Goal: Transaction & Acquisition: Purchase product/service

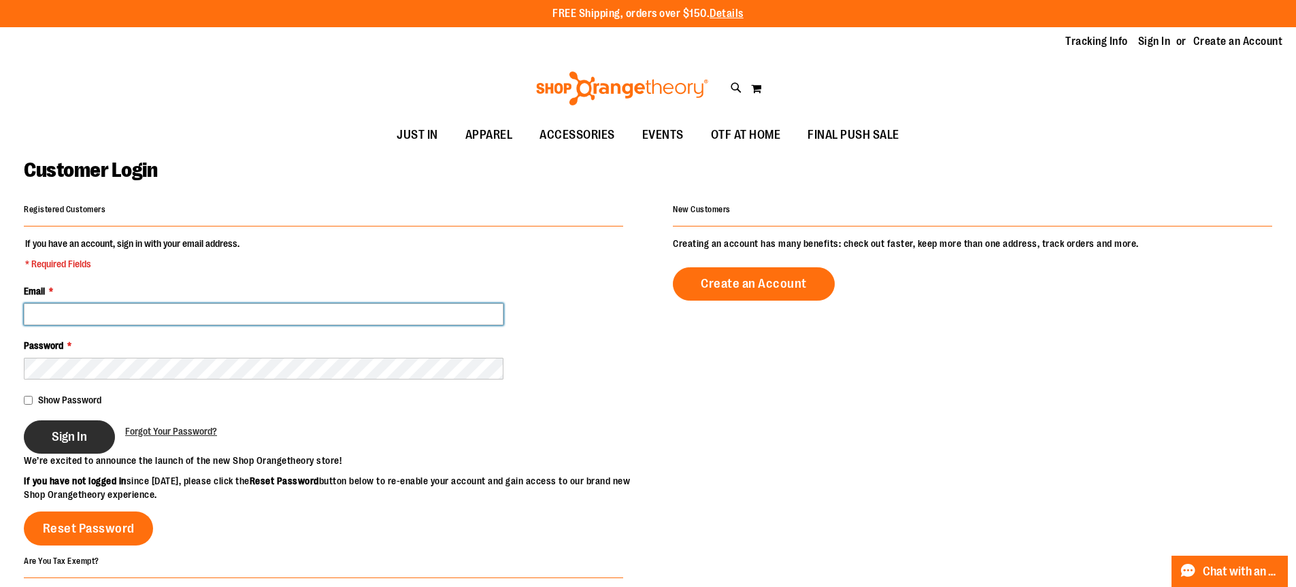
type input "**********"
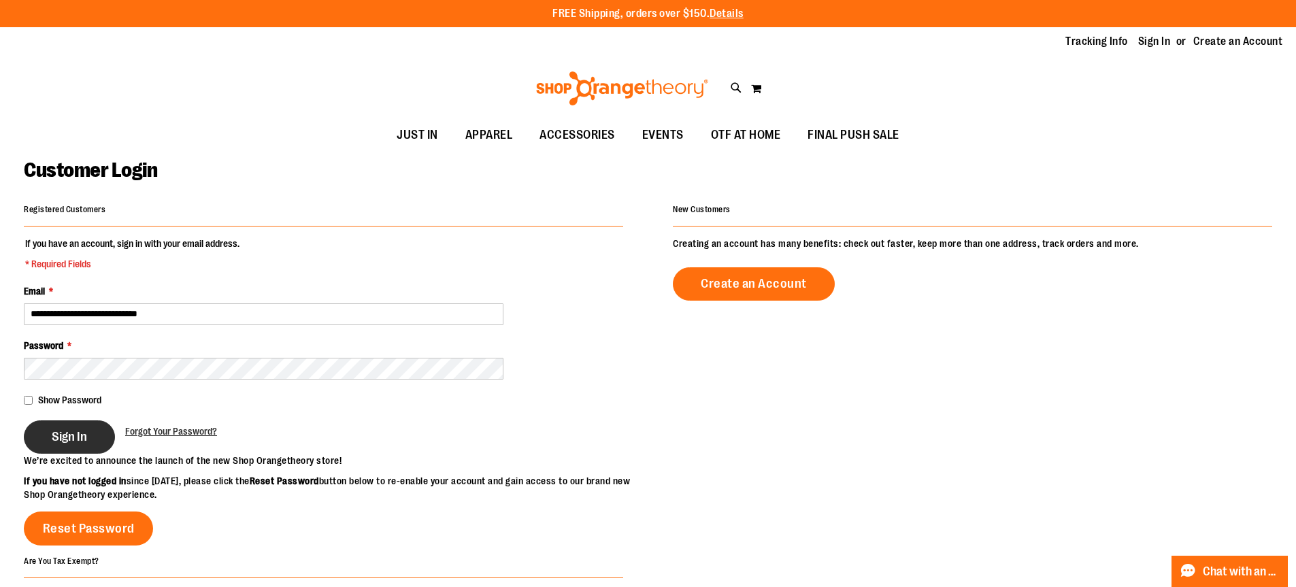
type input "**********"
click at [59, 451] on button "Sign In" at bounding box center [69, 436] width 91 height 33
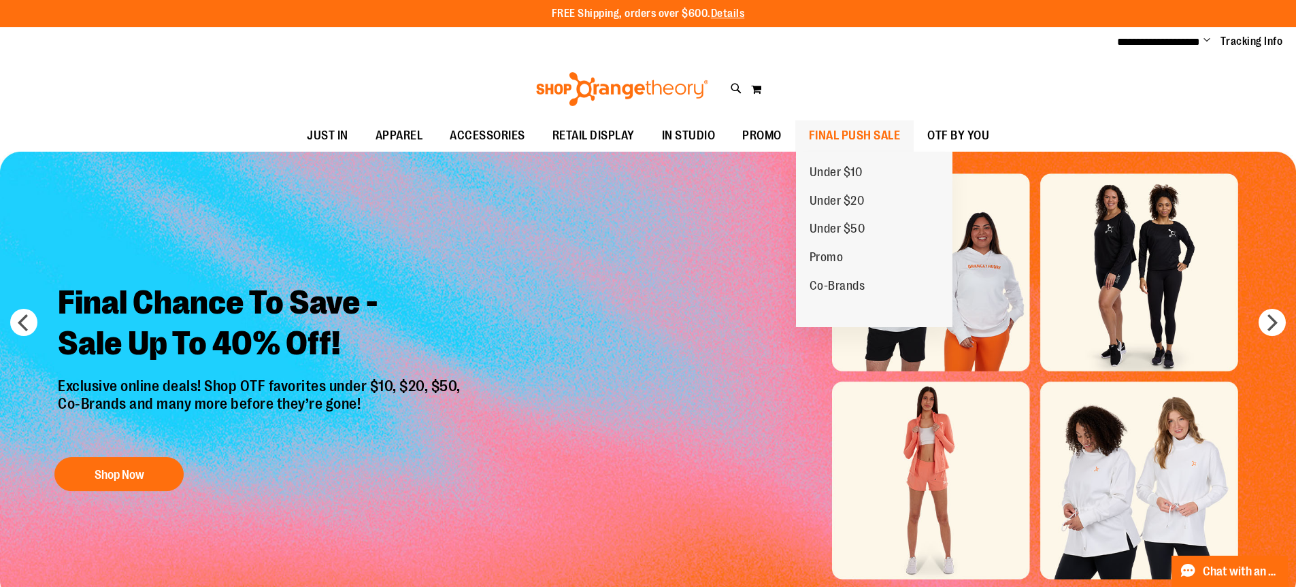
type input "**********"
click at [854, 131] on span "FINAL PUSH SALE" at bounding box center [855, 135] width 92 height 31
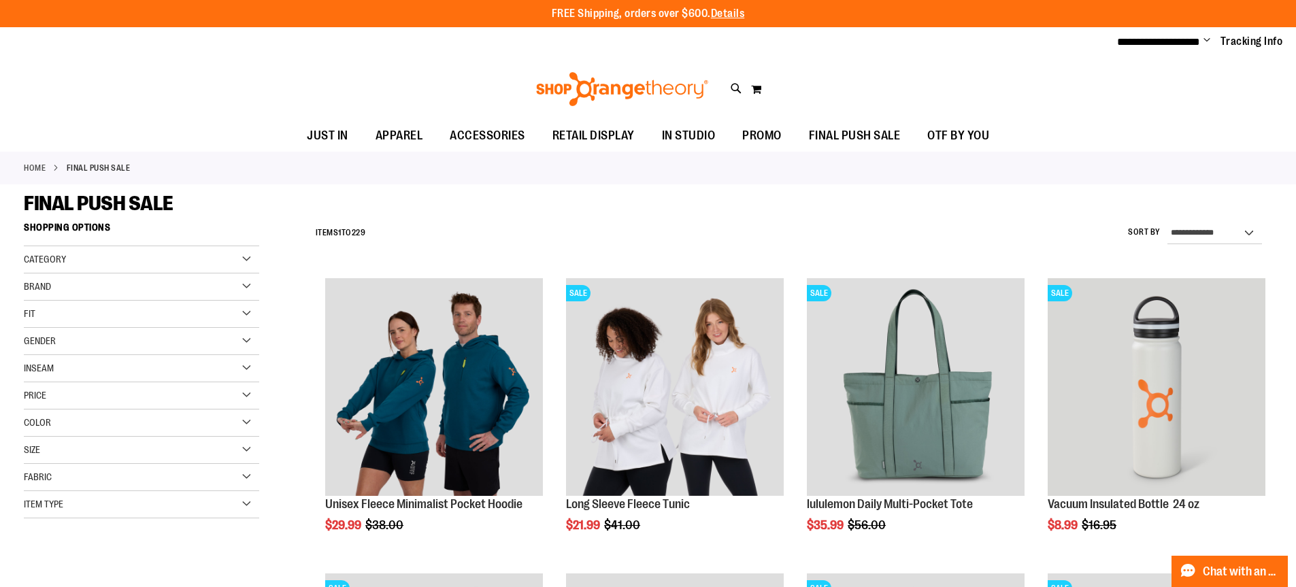
type input "**********"
click at [1204, 39] on span "Change" at bounding box center [1207, 41] width 7 height 13
click at [1131, 69] on link "My Account" at bounding box center [1158, 66] width 119 height 26
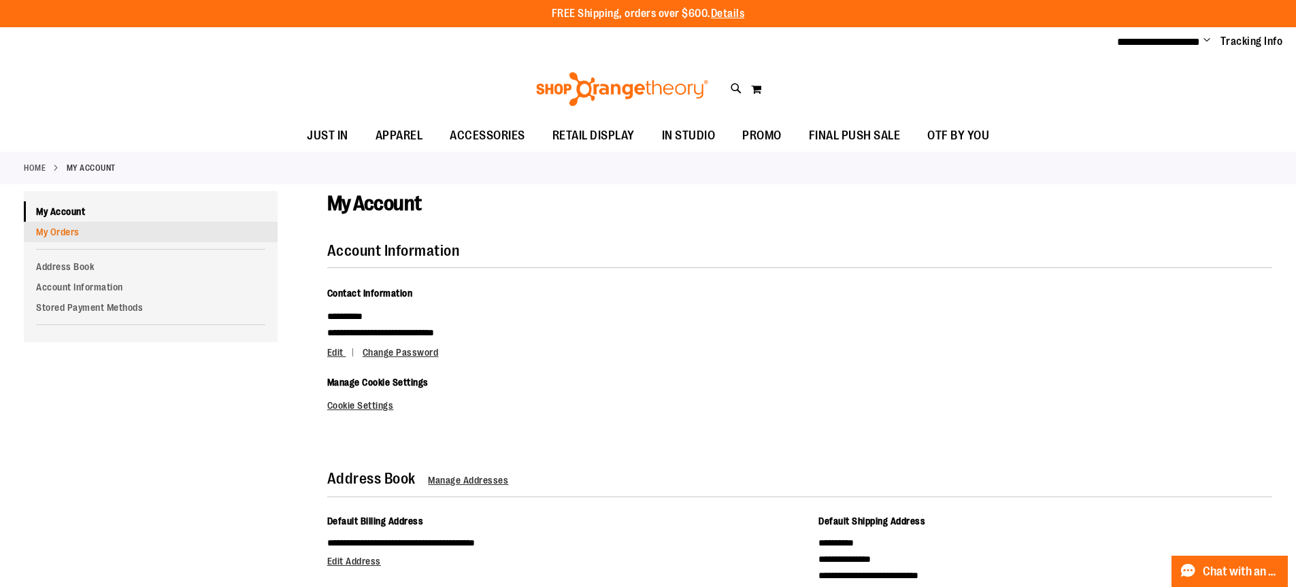
type input "**********"
click at [43, 231] on link "My Orders" at bounding box center [151, 232] width 254 height 20
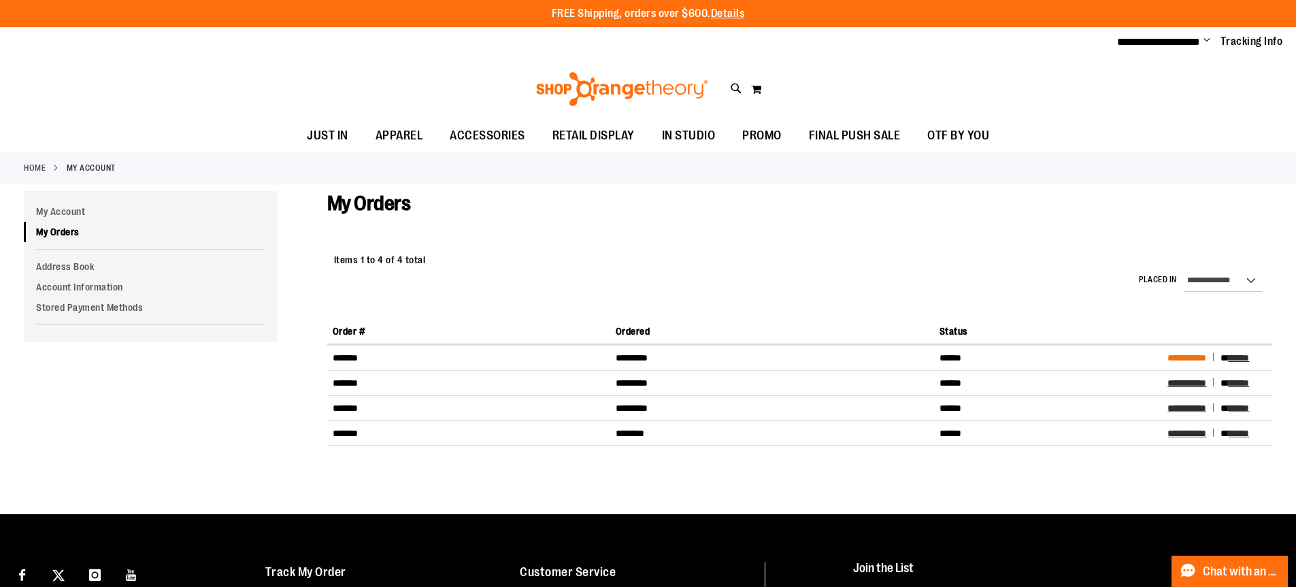
type input "**********"
click at [1188, 359] on span "**********" at bounding box center [1186, 358] width 39 height 10
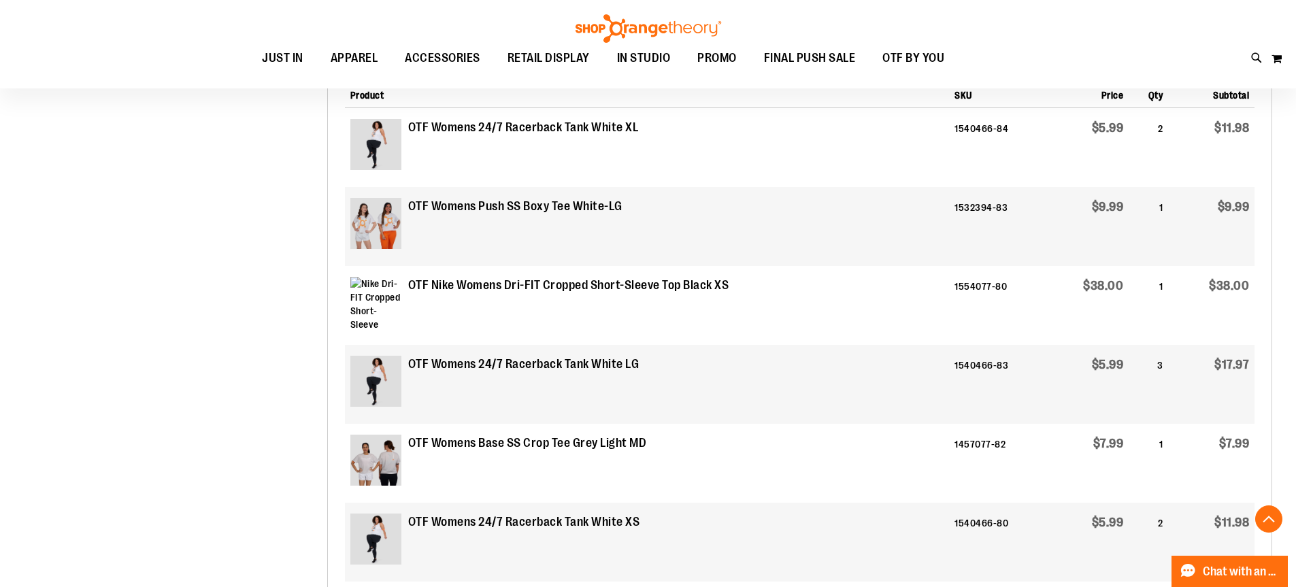
scroll to position [203, 0]
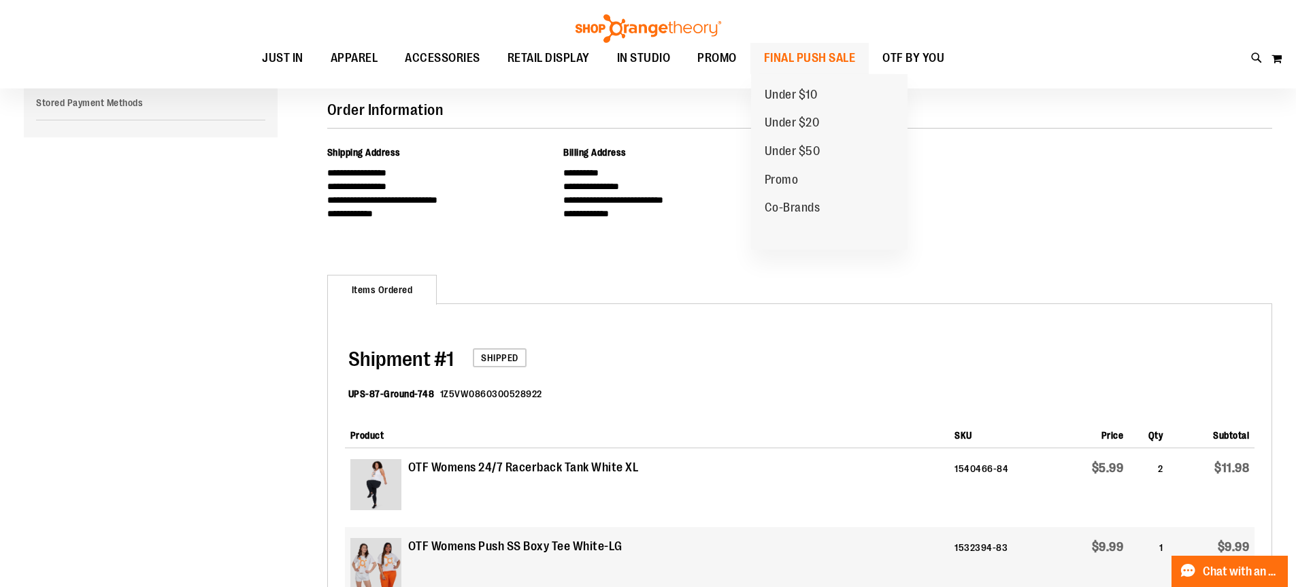
type input "**********"
click at [831, 61] on span "FINAL PUSH SALE" at bounding box center [810, 58] width 92 height 31
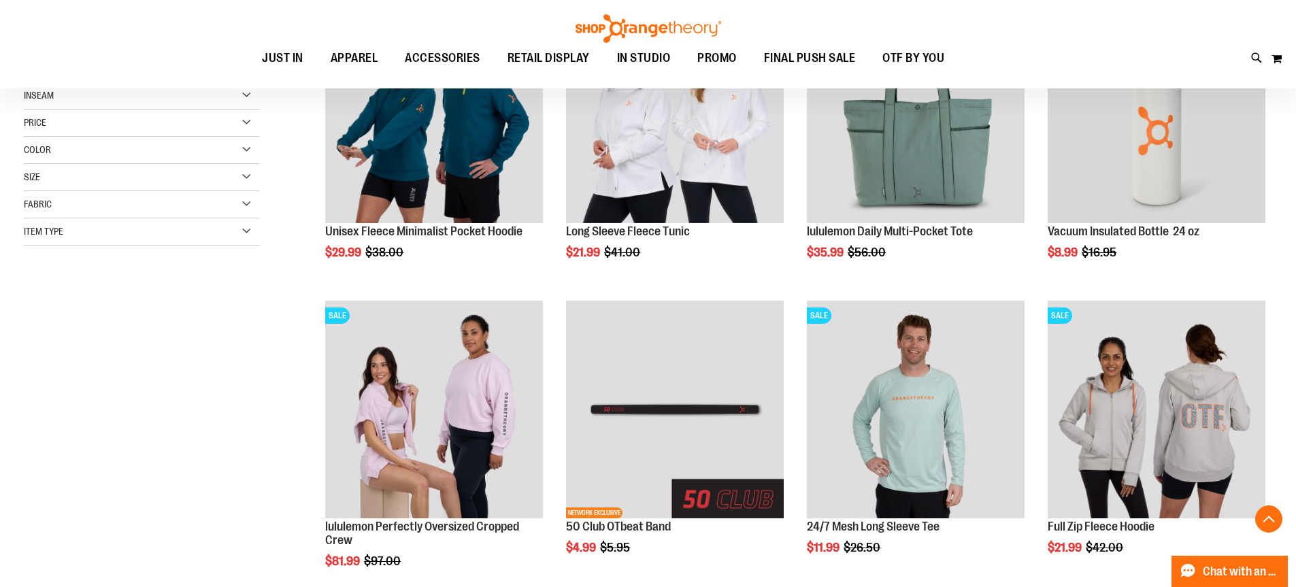
scroll to position [544, 0]
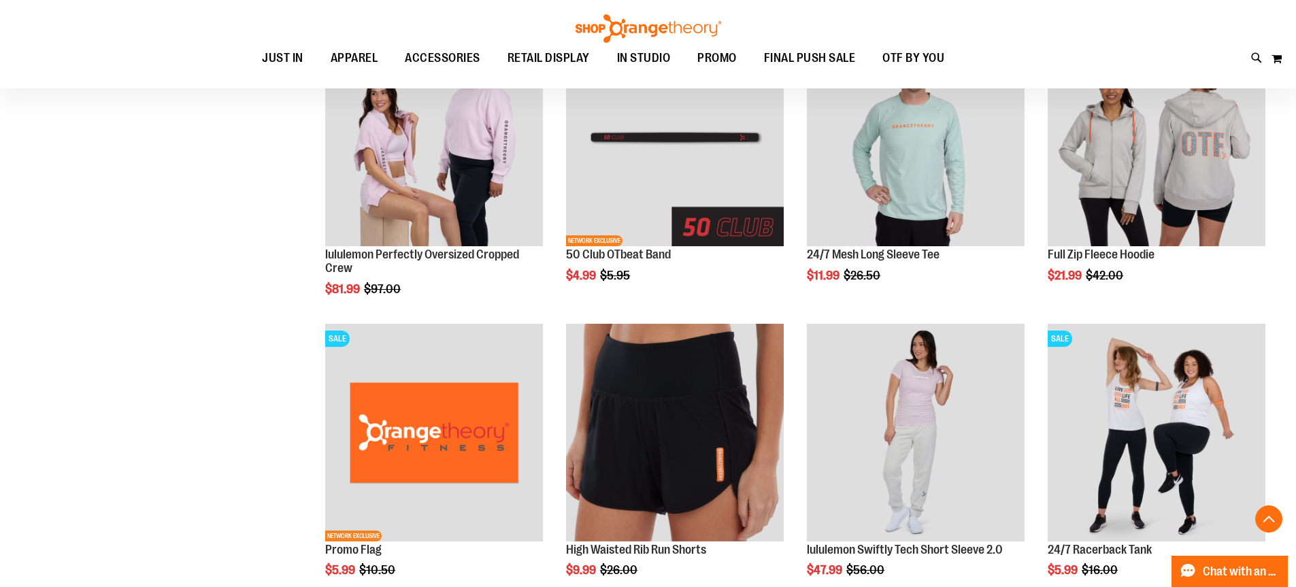
scroll to position [339, 0]
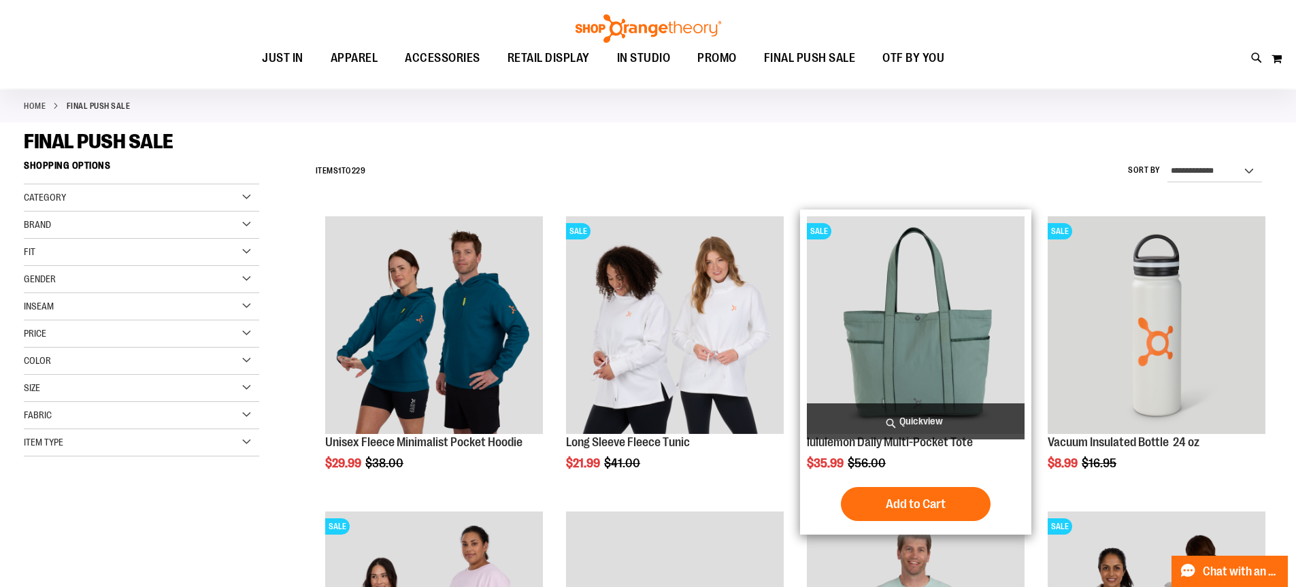
scroll to position [135, 0]
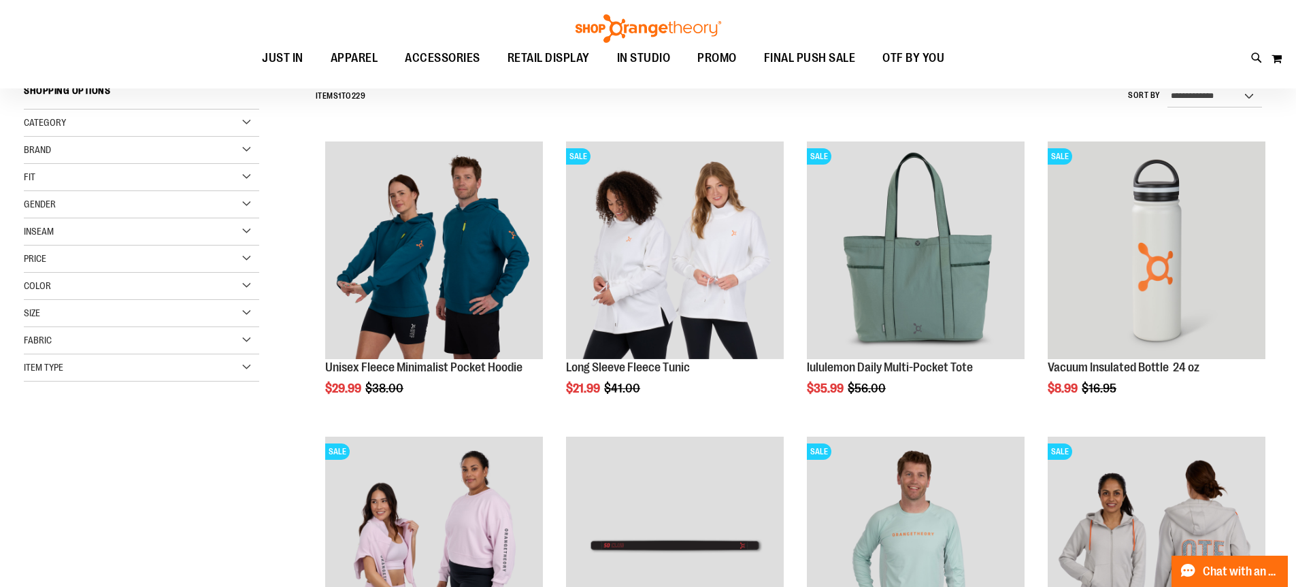
type input "**********"
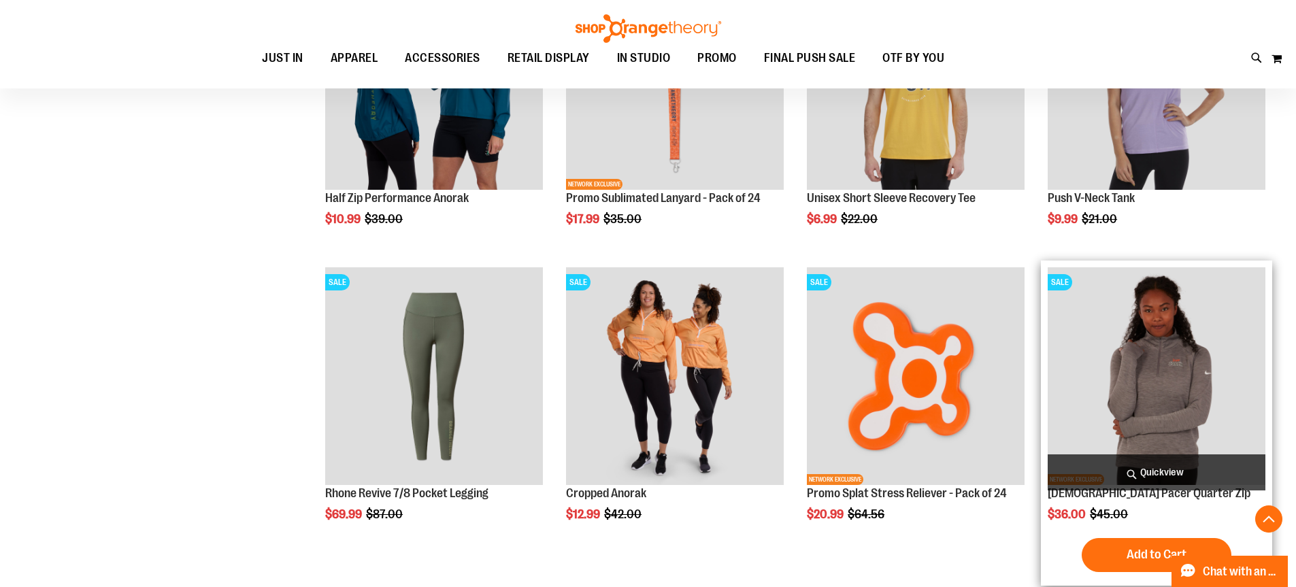
scroll to position [1349, 0]
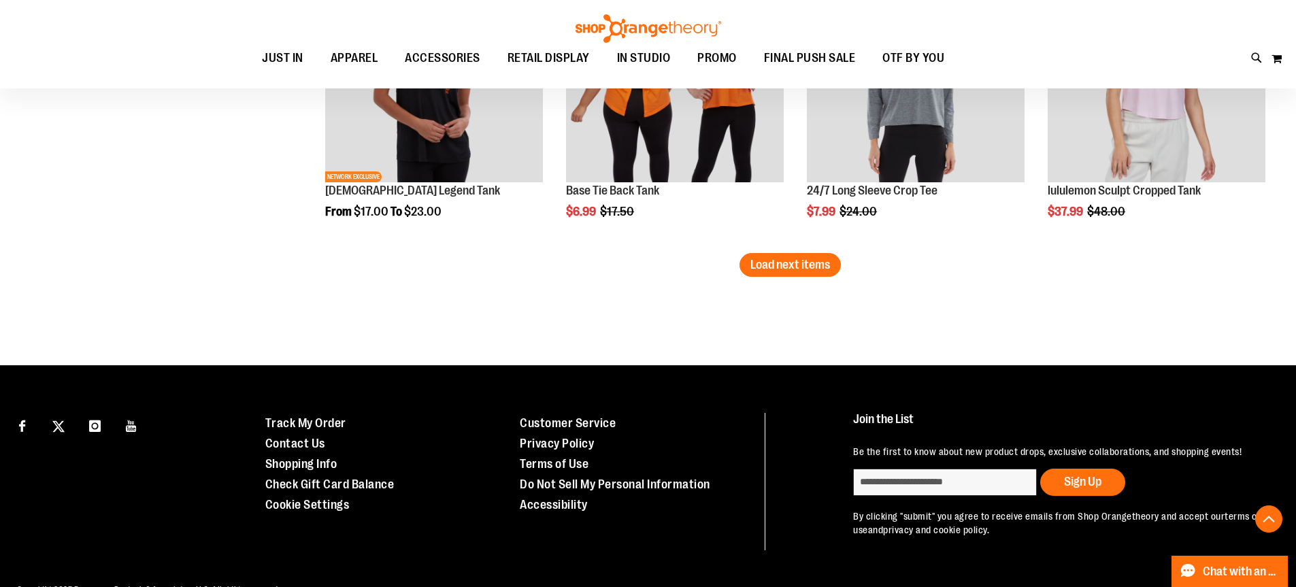
scroll to position [2683, 0]
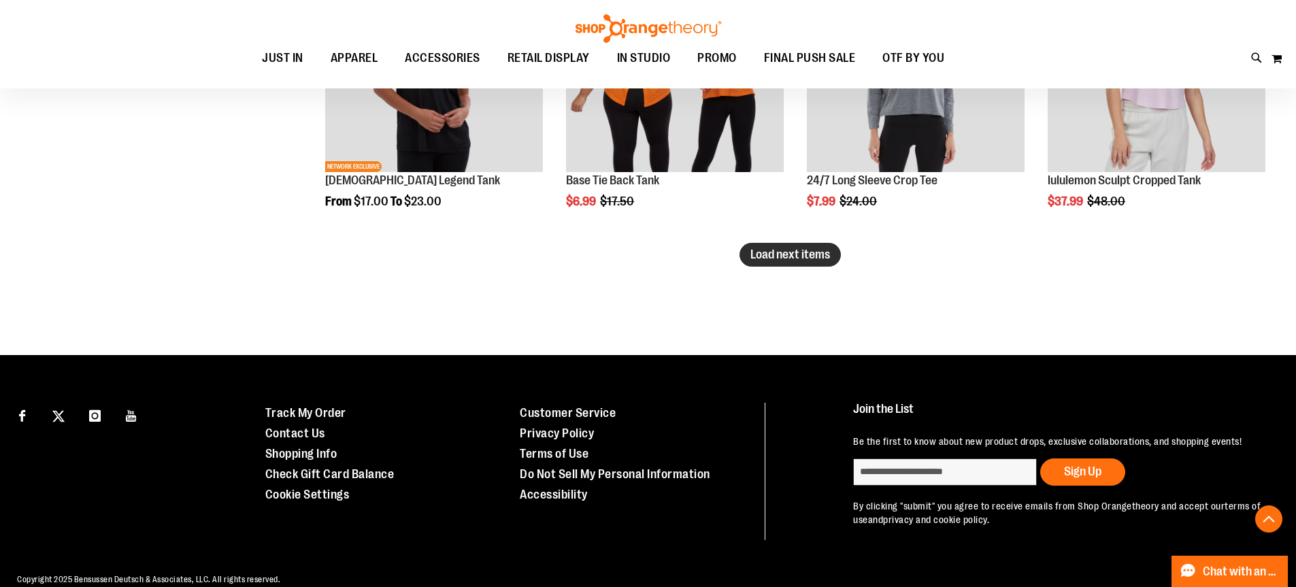
click at [784, 263] on button "Load next items" at bounding box center [790, 255] width 101 height 24
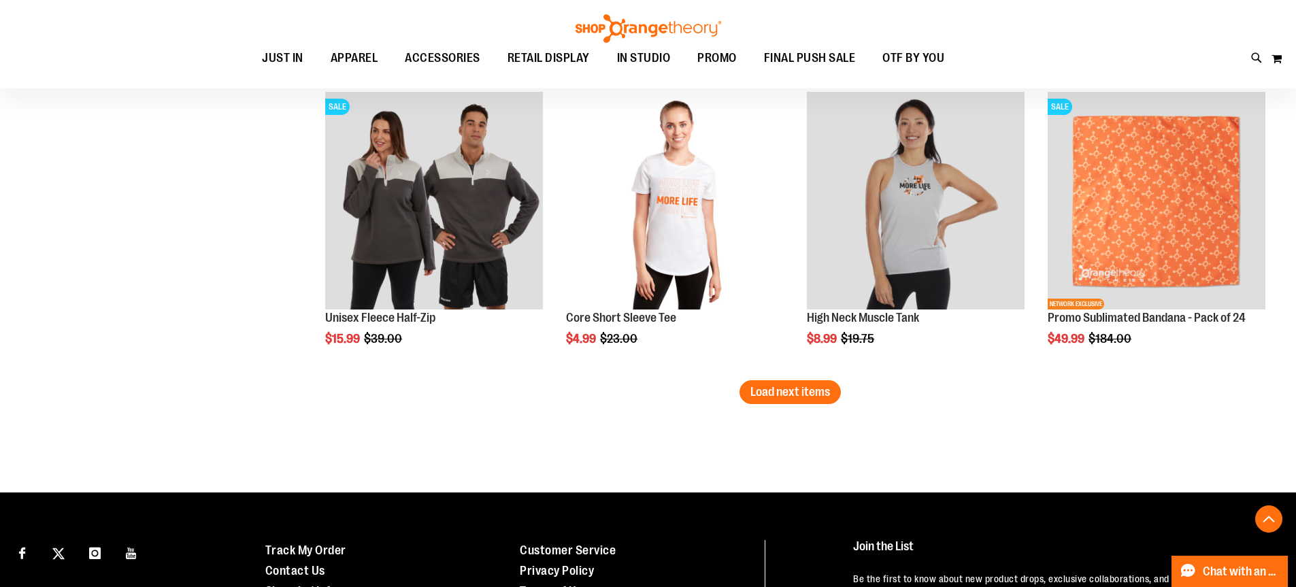
scroll to position [3431, 0]
click at [786, 398] on span "Load next items" at bounding box center [790, 391] width 80 height 14
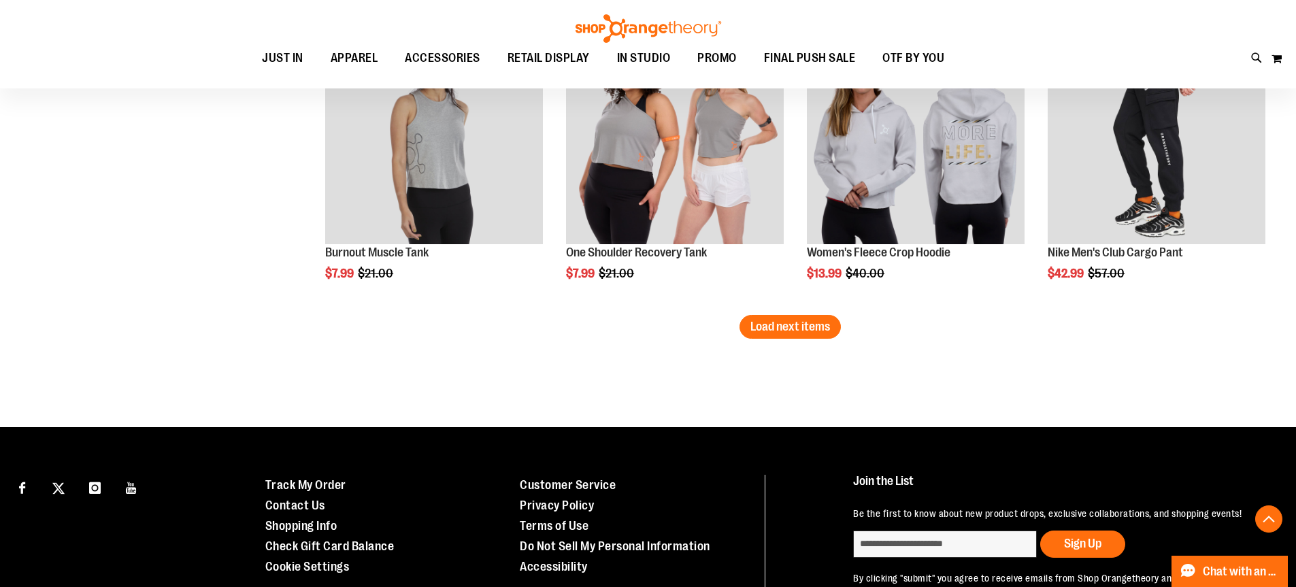
scroll to position [4383, 0]
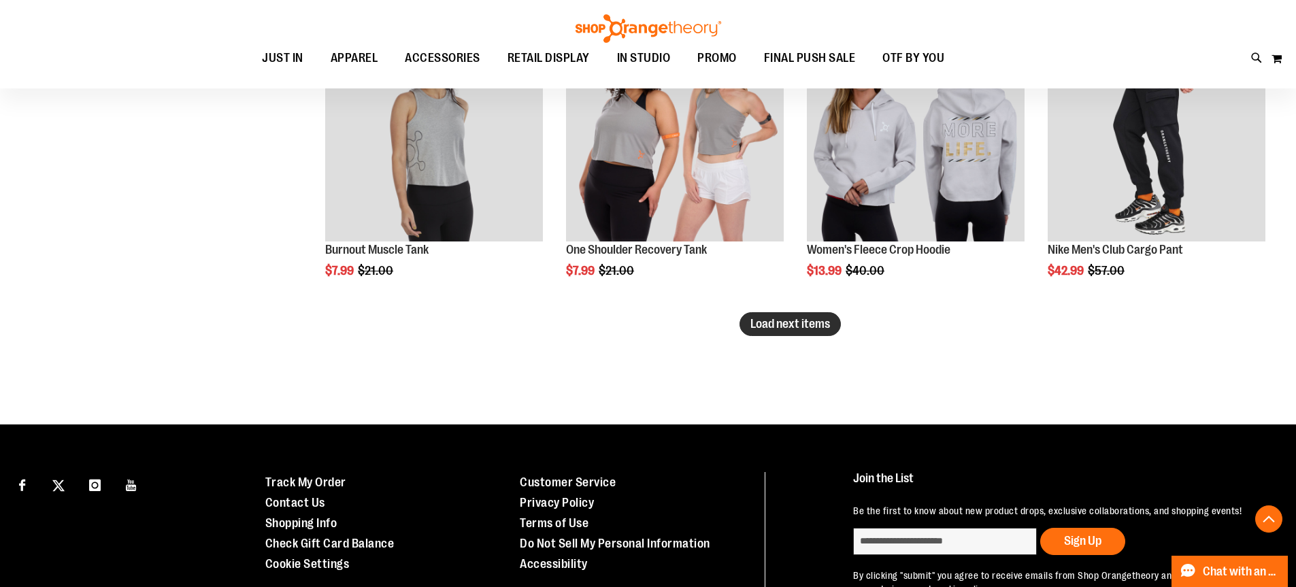
click at [792, 333] on button "Load next items" at bounding box center [790, 324] width 101 height 24
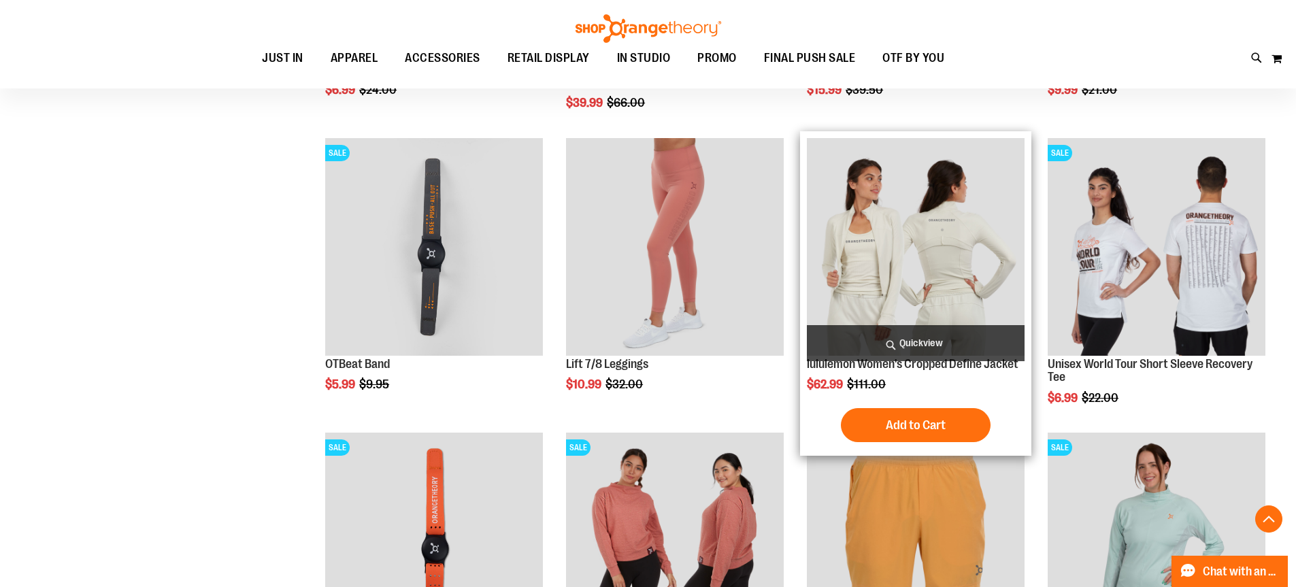
scroll to position [5200, 0]
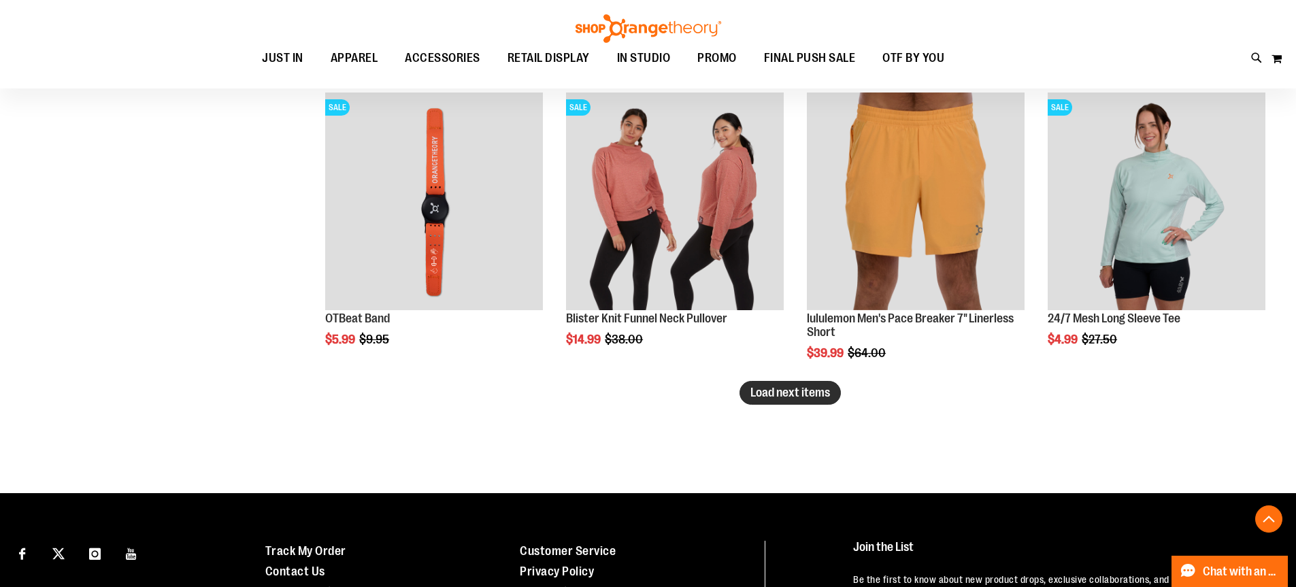
click at [772, 391] on span "Load next items" at bounding box center [790, 393] width 80 height 14
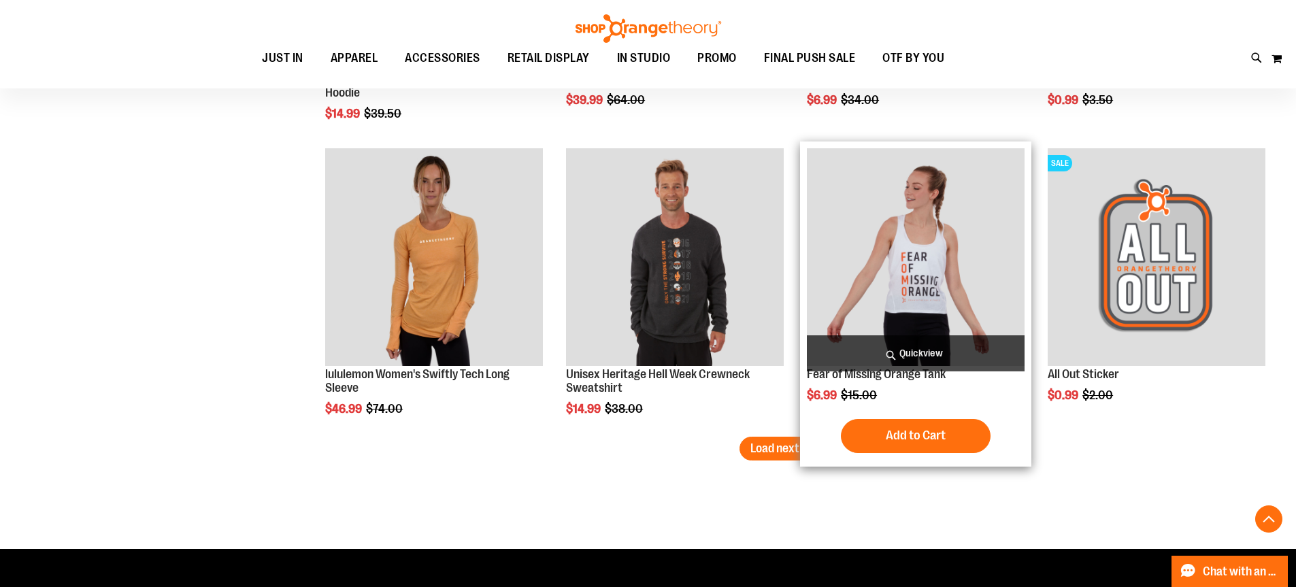
scroll to position [6152, 0]
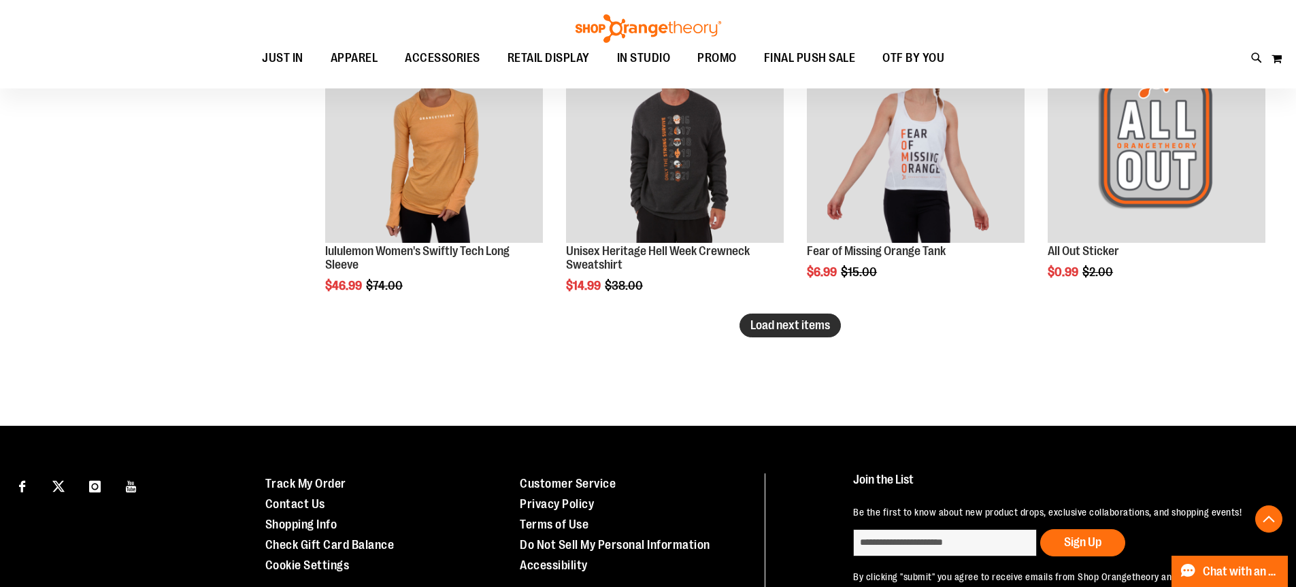
click at [786, 335] on button "Load next items" at bounding box center [790, 326] width 101 height 24
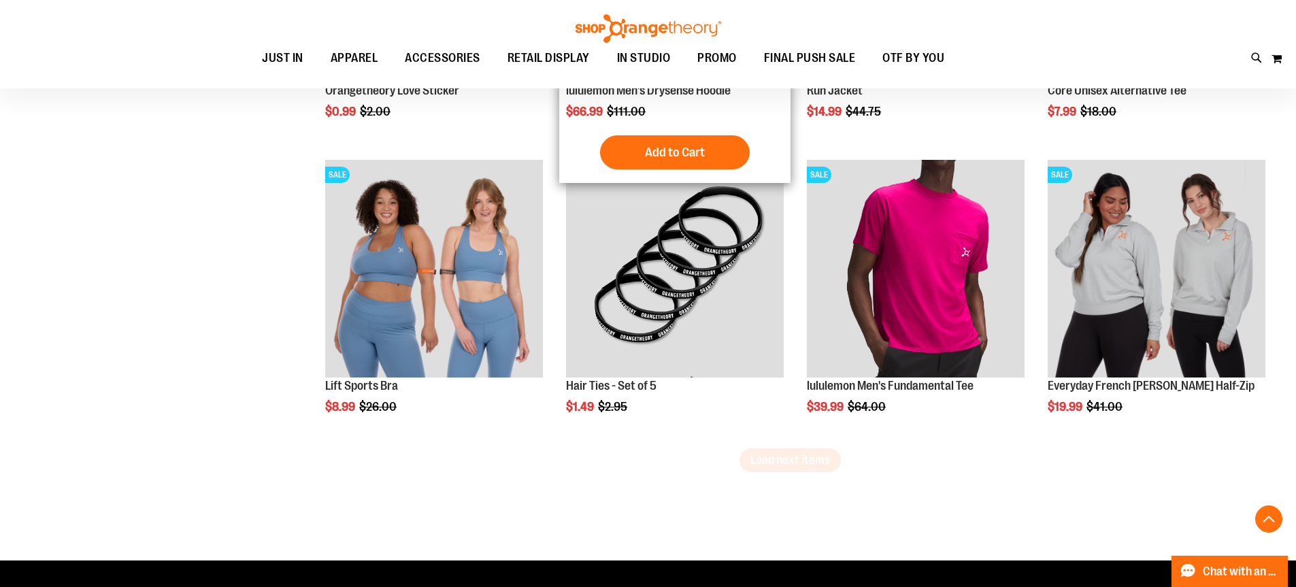
scroll to position [6969, 0]
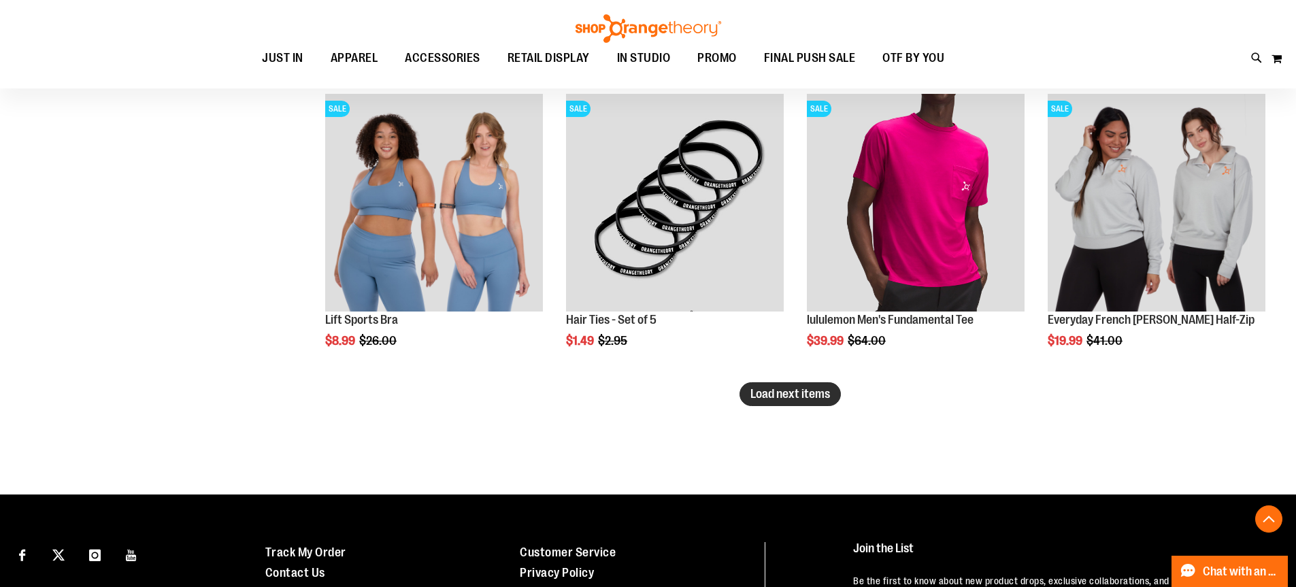
click at [784, 396] on span "Load next items" at bounding box center [790, 394] width 80 height 14
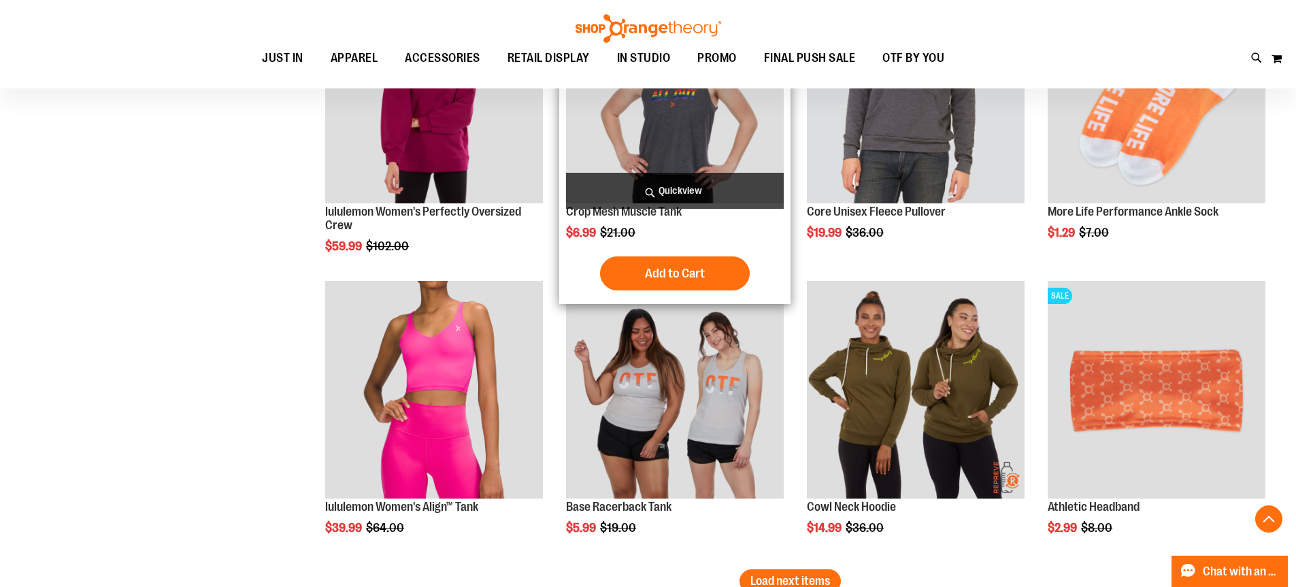
scroll to position [7785, 0]
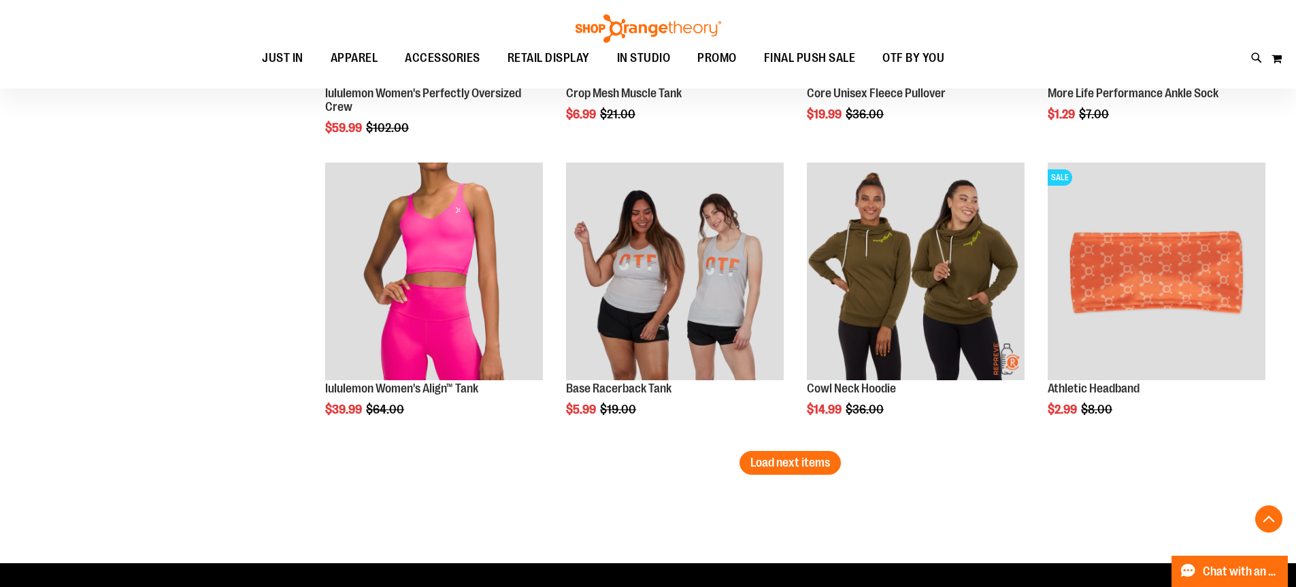
click at [784, 459] on span "Load next items" at bounding box center [790, 463] width 80 height 14
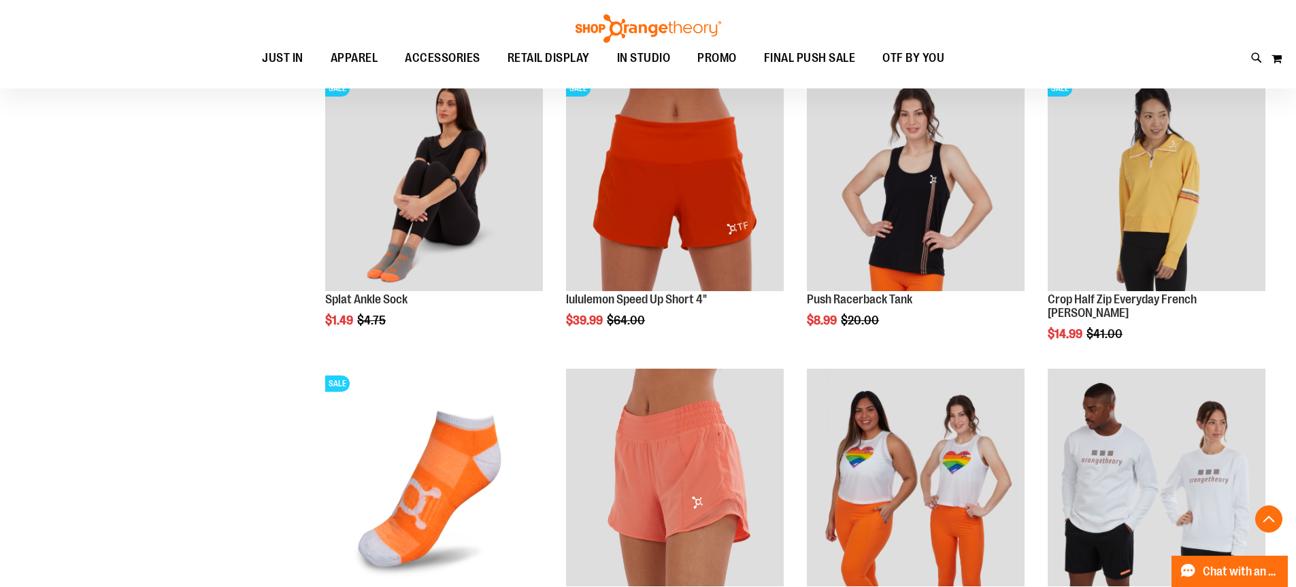
scroll to position [8601, 0]
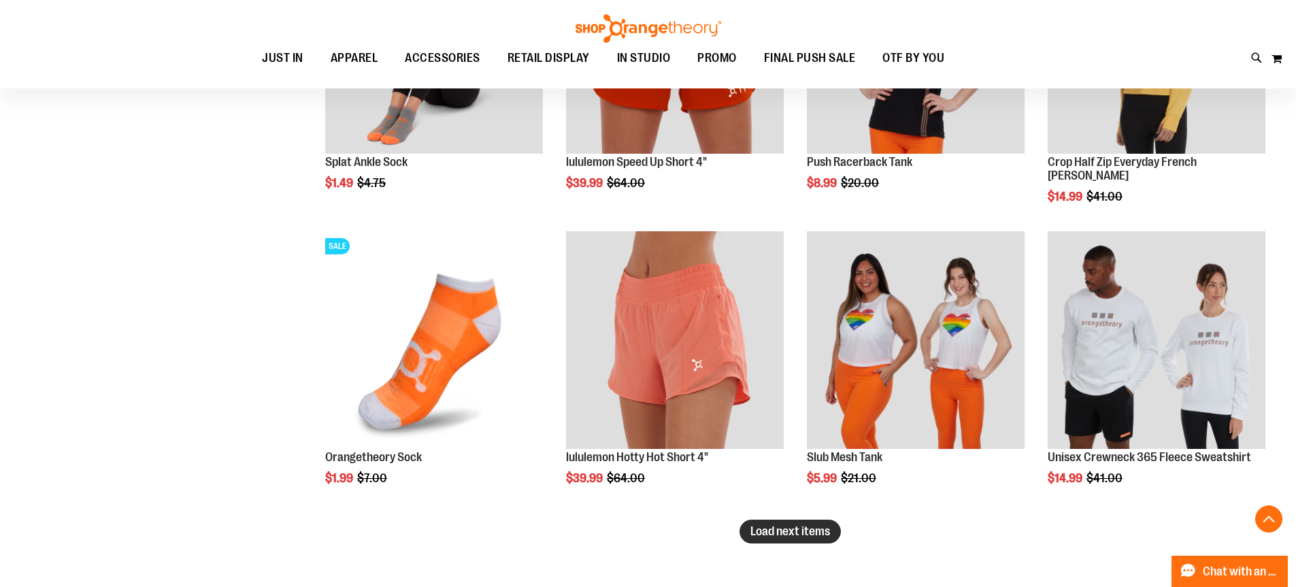
click at [793, 522] on button "Load next items" at bounding box center [790, 532] width 101 height 24
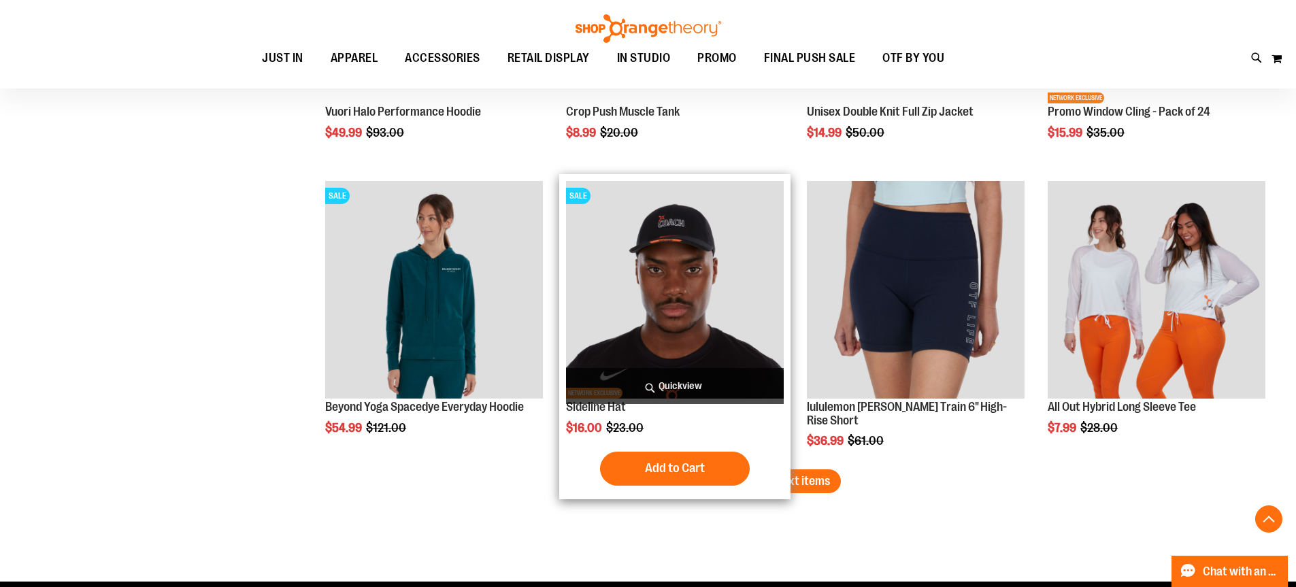
scroll to position [9554, 0]
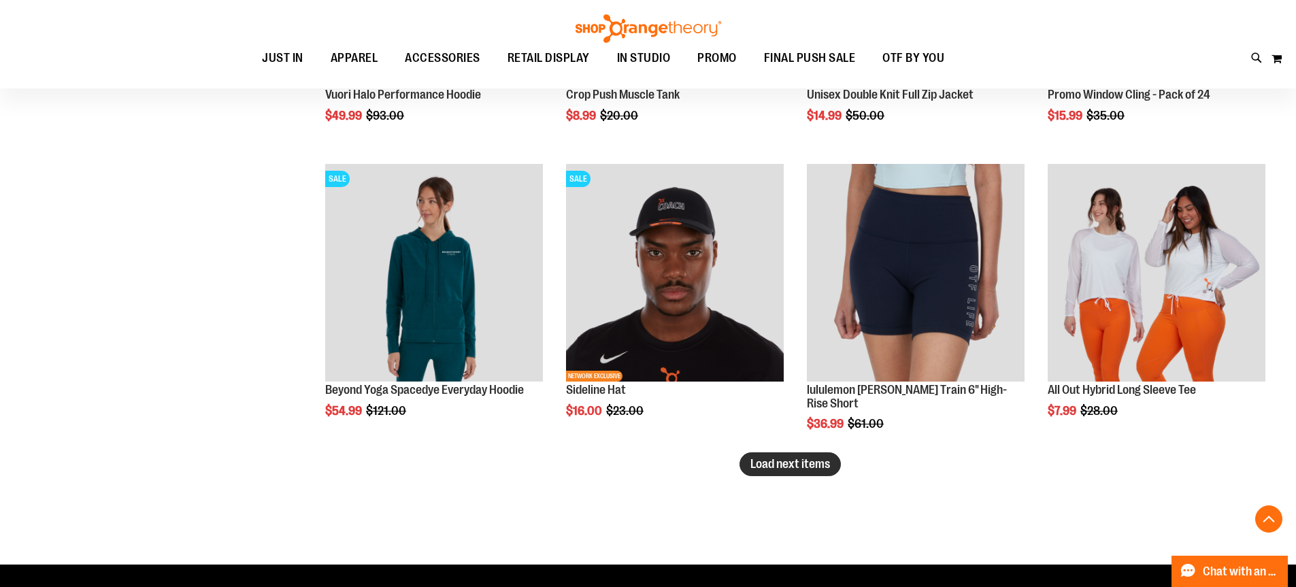
click at [808, 470] on span "Load next items" at bounding box center [790, 464] width 80 height 14
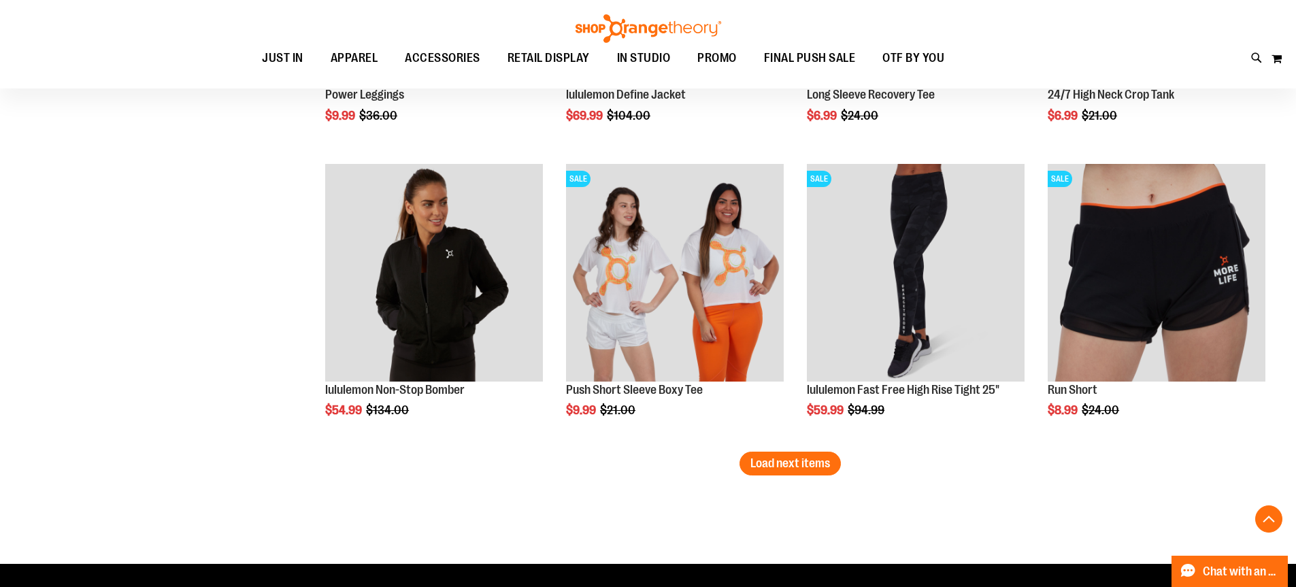
scroll to position [10574, 0]
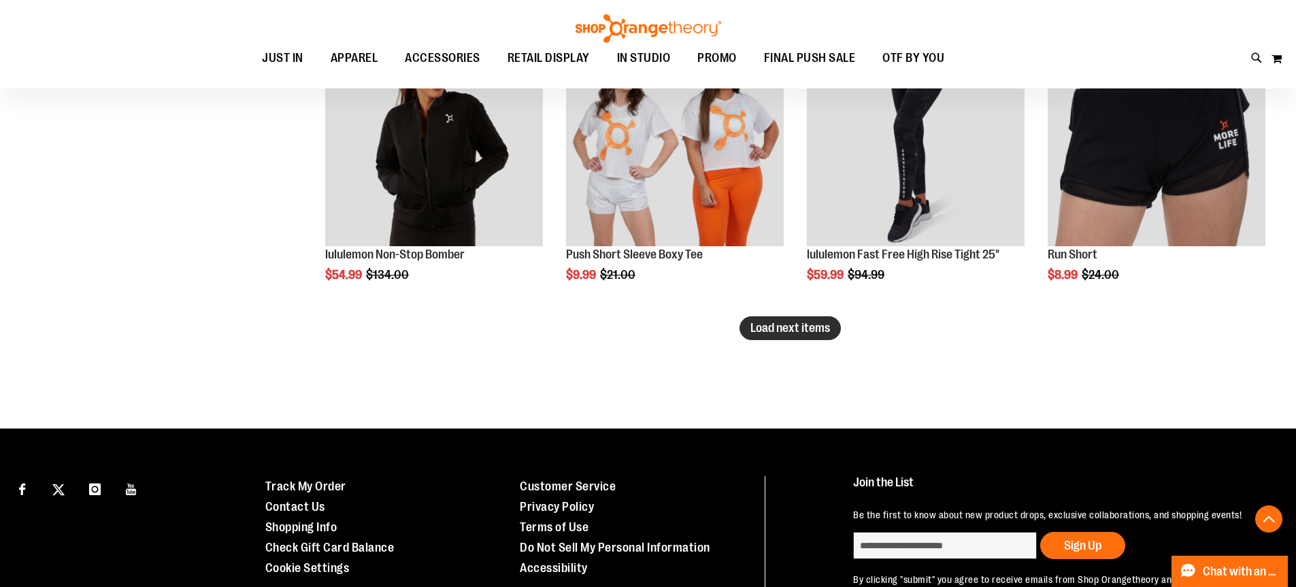
click at [786, 334] on span "Load next items" at bounding box center [790, 328] width 80 height 14
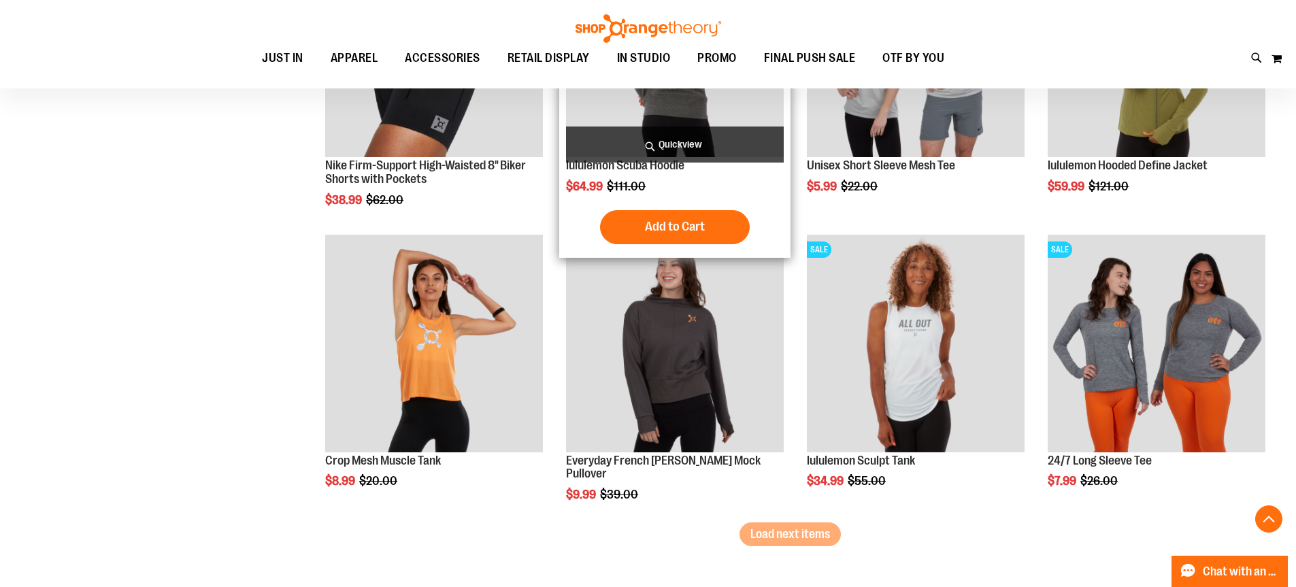
scroll to position [11323, 0]
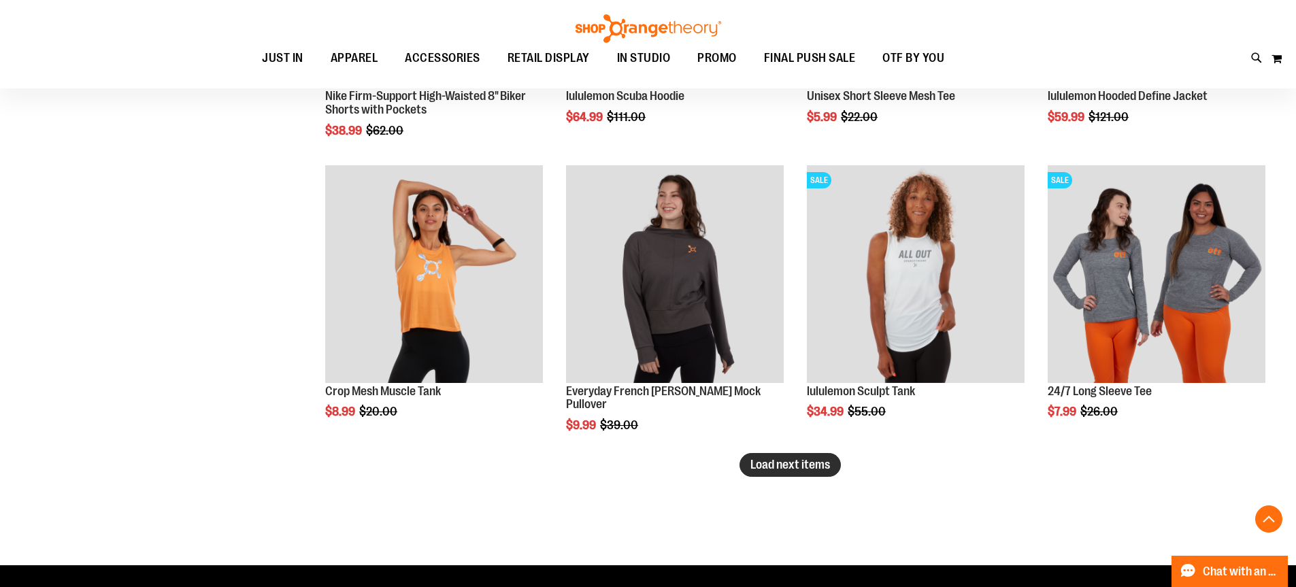
click at [787, 455] on button "Load next items" at bounding box center [790, 465] width 101 height 24
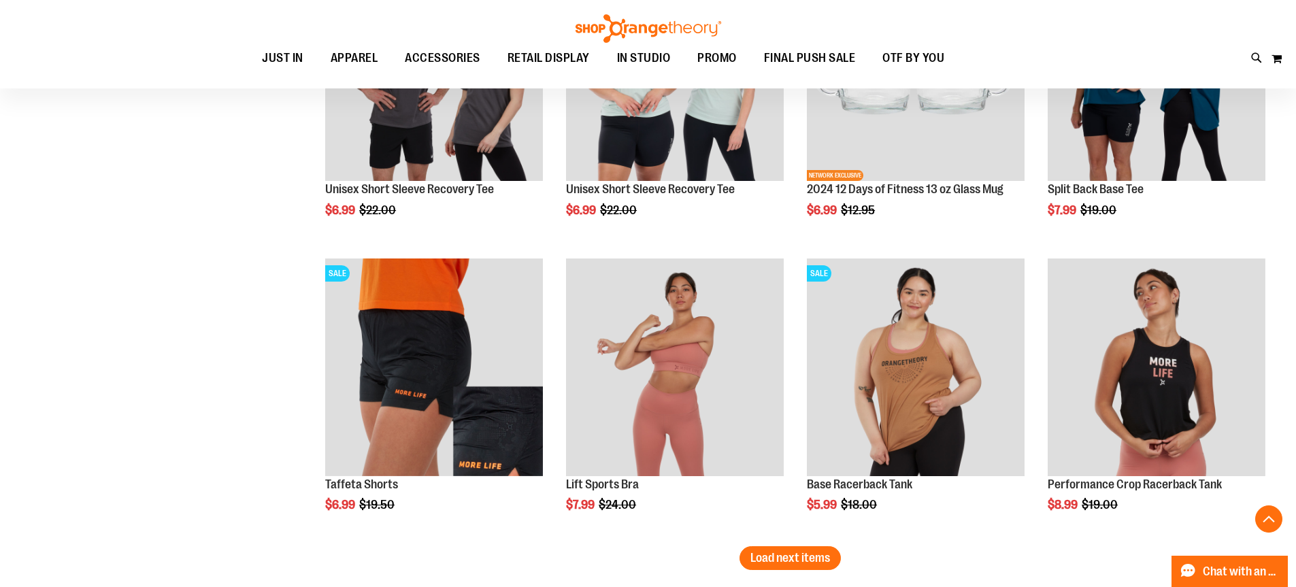
scroll to position [12139, 0]
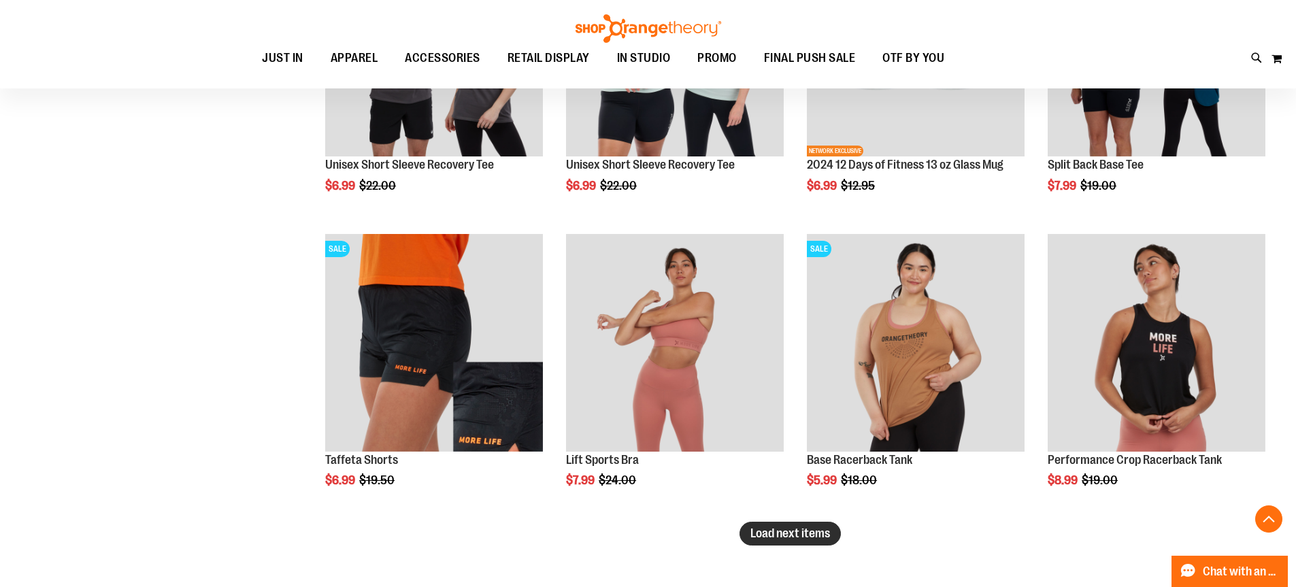
click at [808, 532] on span "Load next items" at bounding box center [790, 534] width 80 height 14
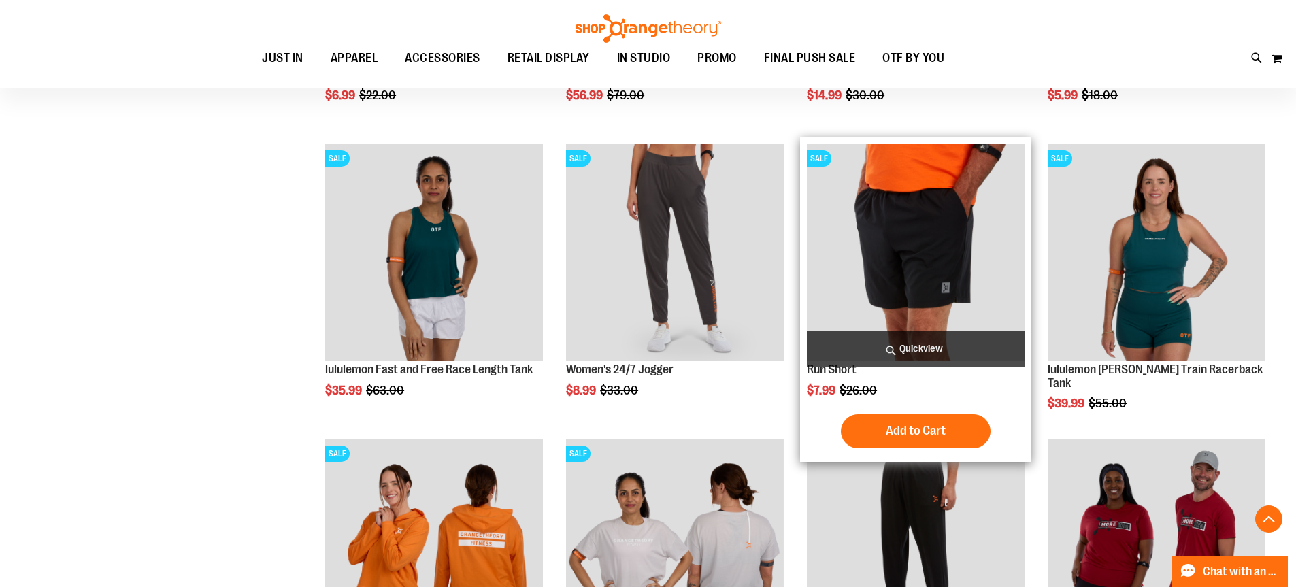
scroll to position [13092, 0]
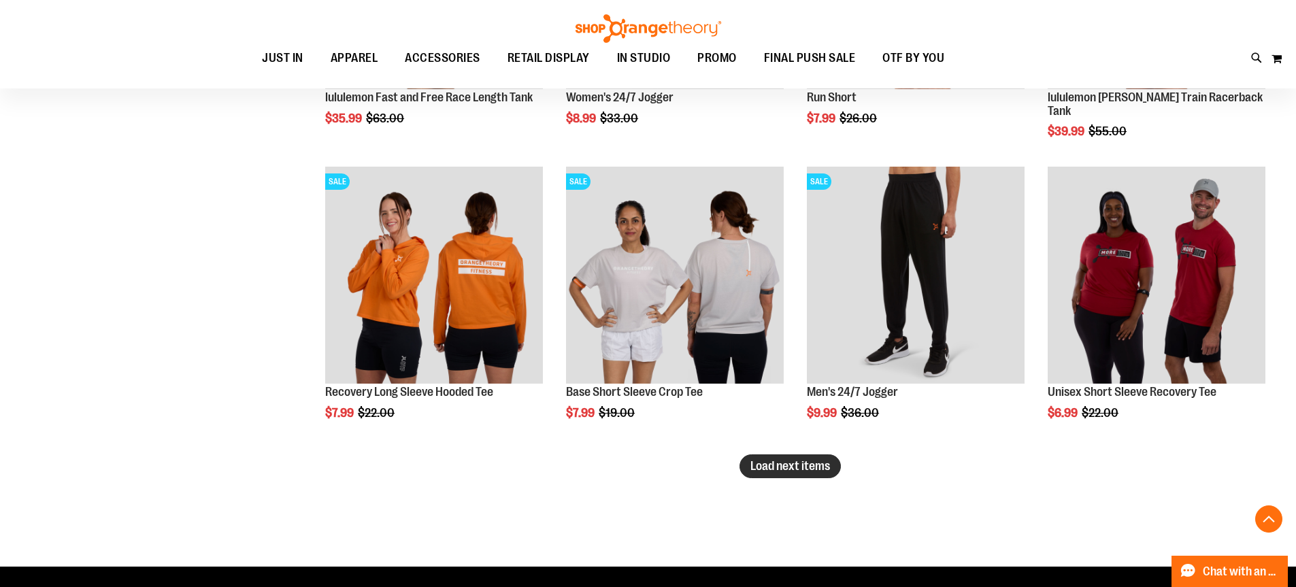
click at [780, 472] on span "Load next items" at bounding box center [790, 466] width 80 height 14
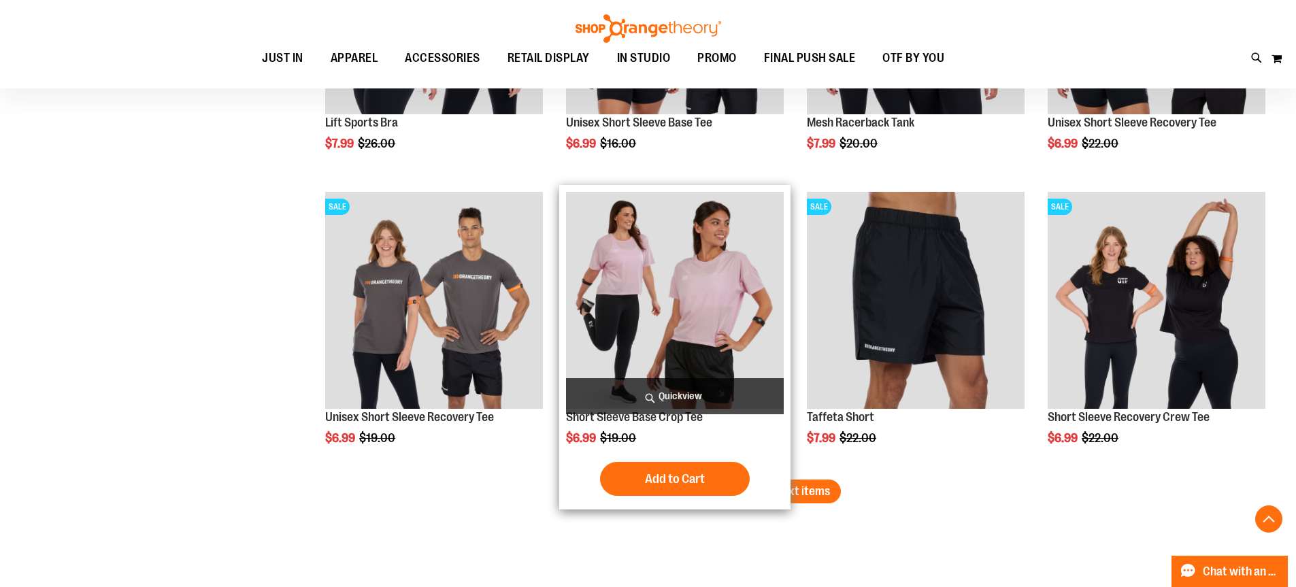
scroll to position [13976, 0]
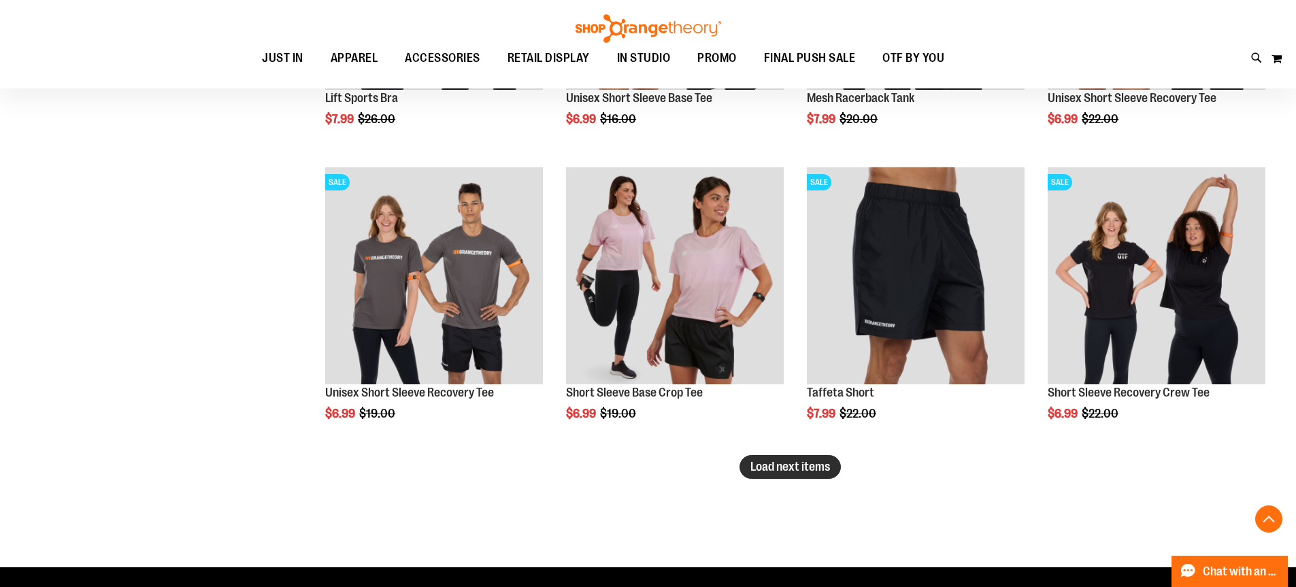
click at [808, 463] on span "Load next items" at bounding box center [790, 467] width 80 height 14
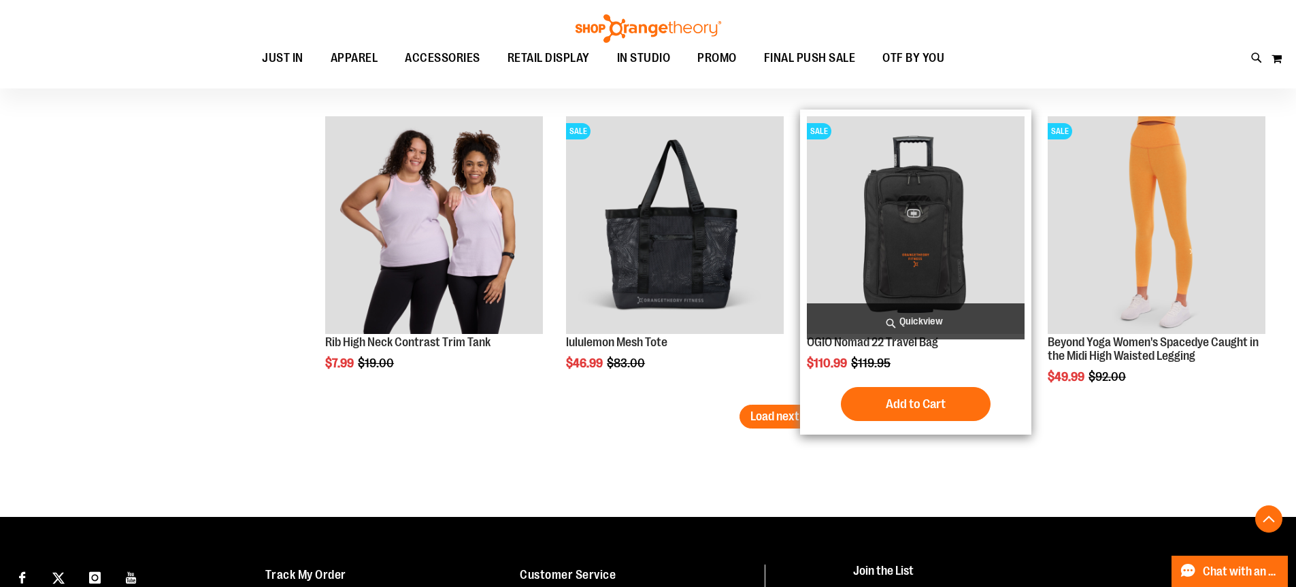
scroll to position [14928, 0]
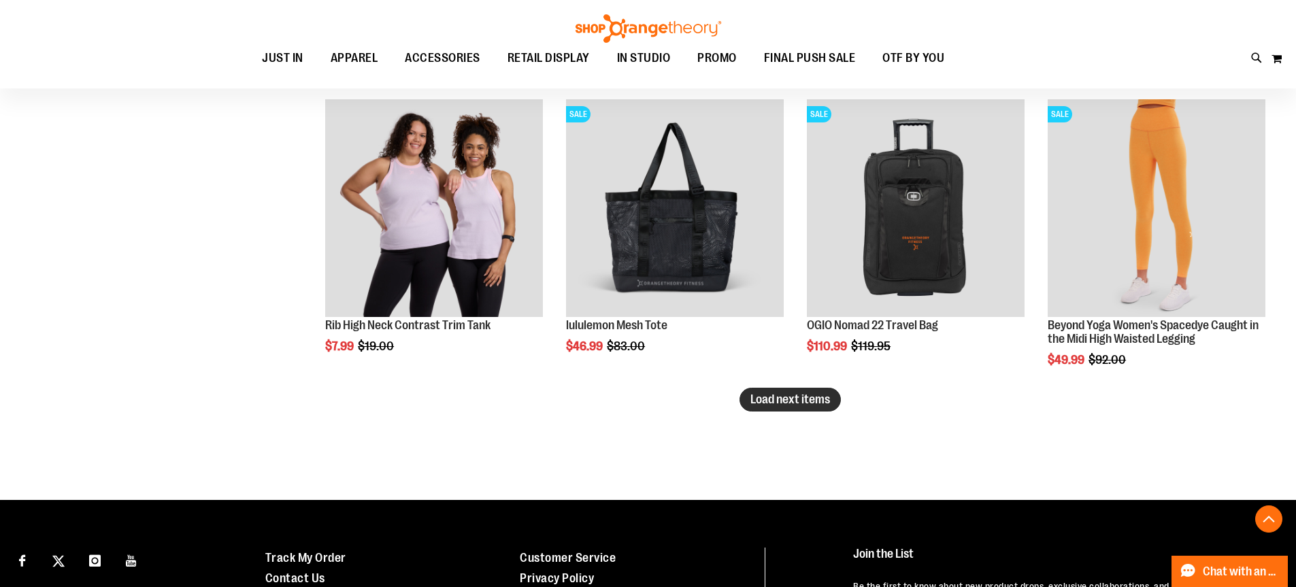
click at [785, 401] on span "Load next items" at bounding box center [790, 400] width 80 height 14
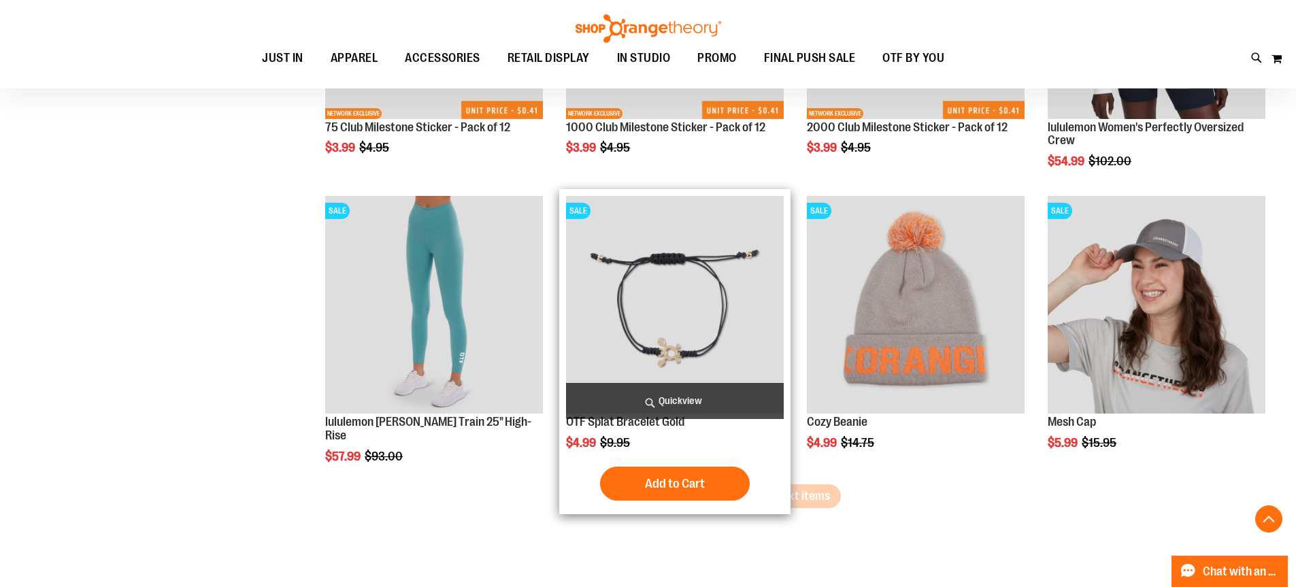
scroll to position [15745, 0]
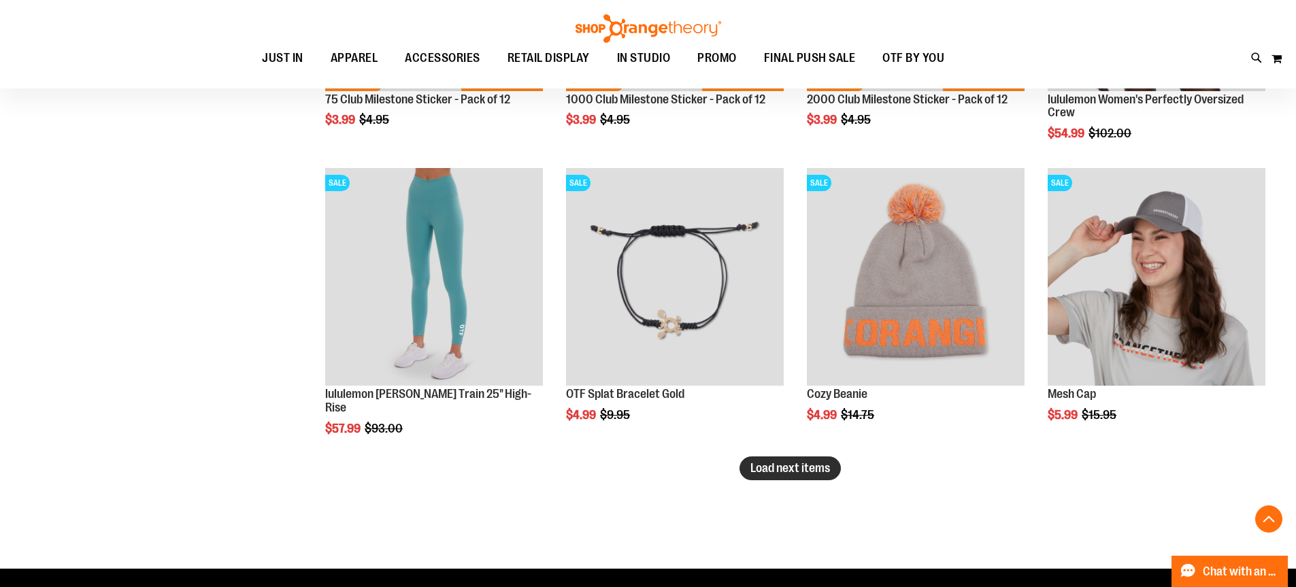
click at [766, 465] on span "Load next items" at bounding box center [790, 468] width 80 height 14
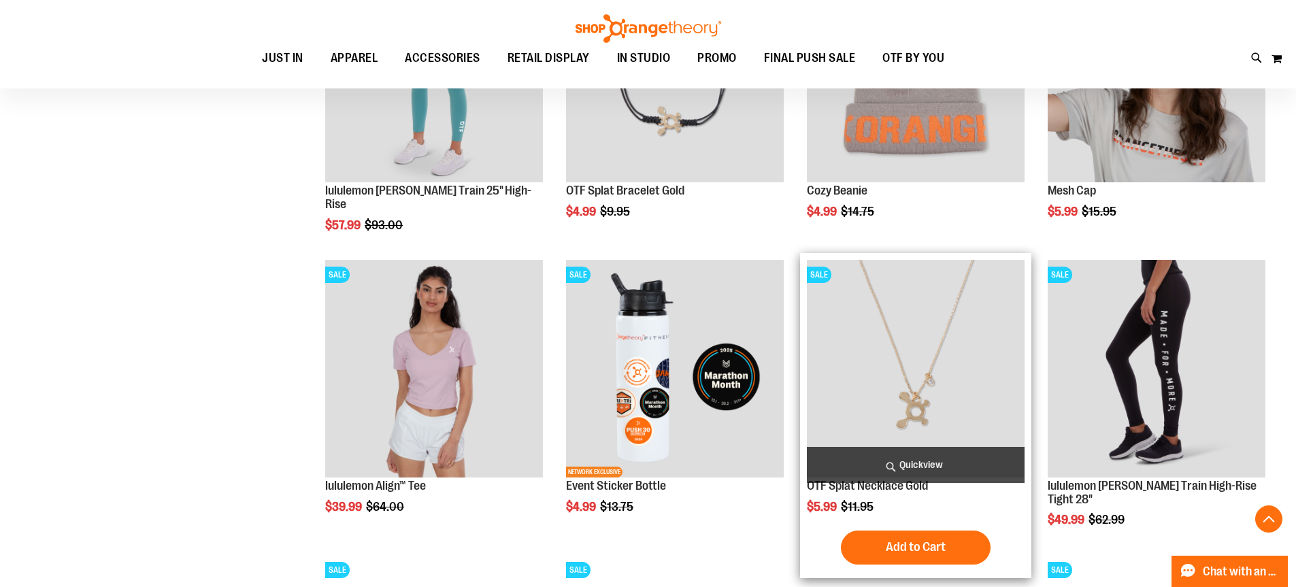
scroll to position [15949, 0]
